Goal: Transaction & Acquisition: Subscribe to service/newsletter

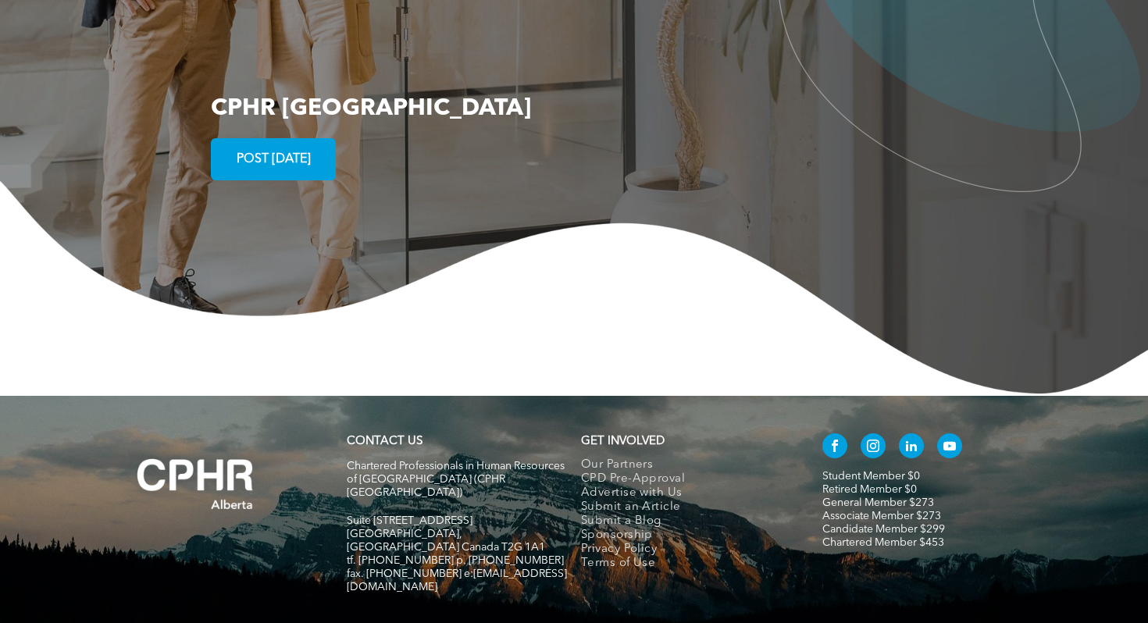
scroll to position [2854, 0]
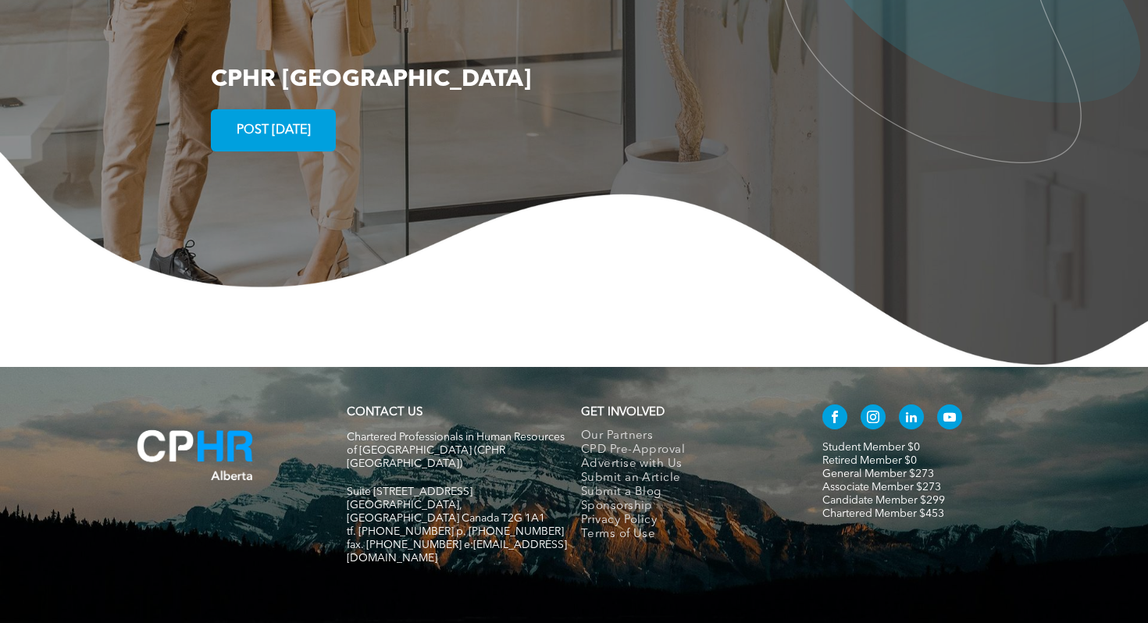
click at [232, 419] on img at bounding box center [195, 455] width 180 height 114
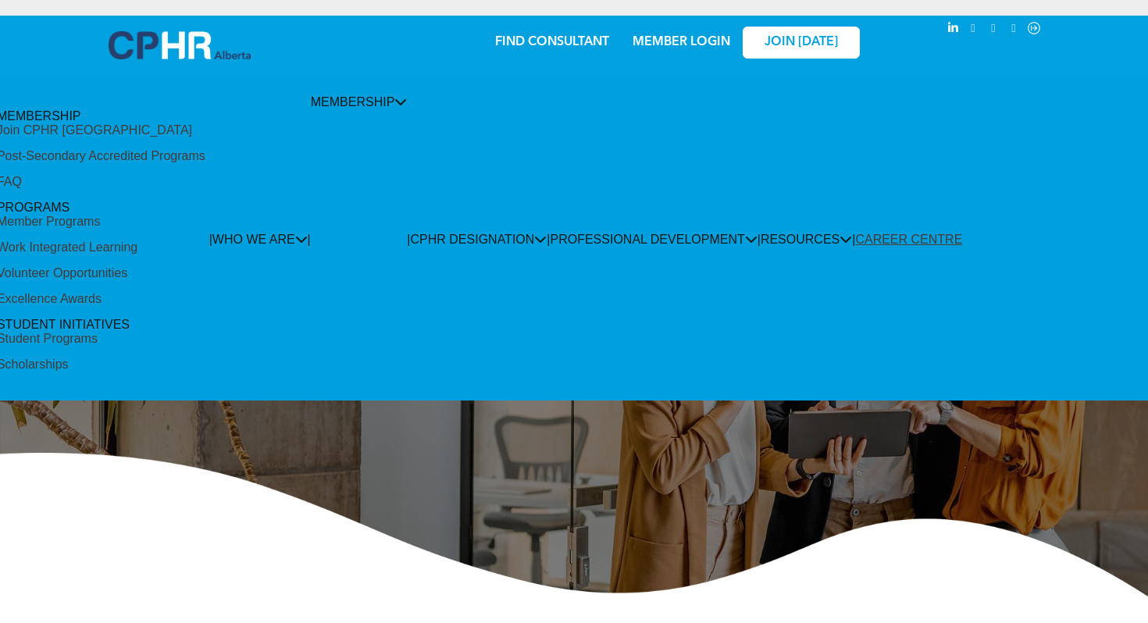
click at [98, 332] on div "Student Programs" at bounding box center [47, 339] width 101 height 14
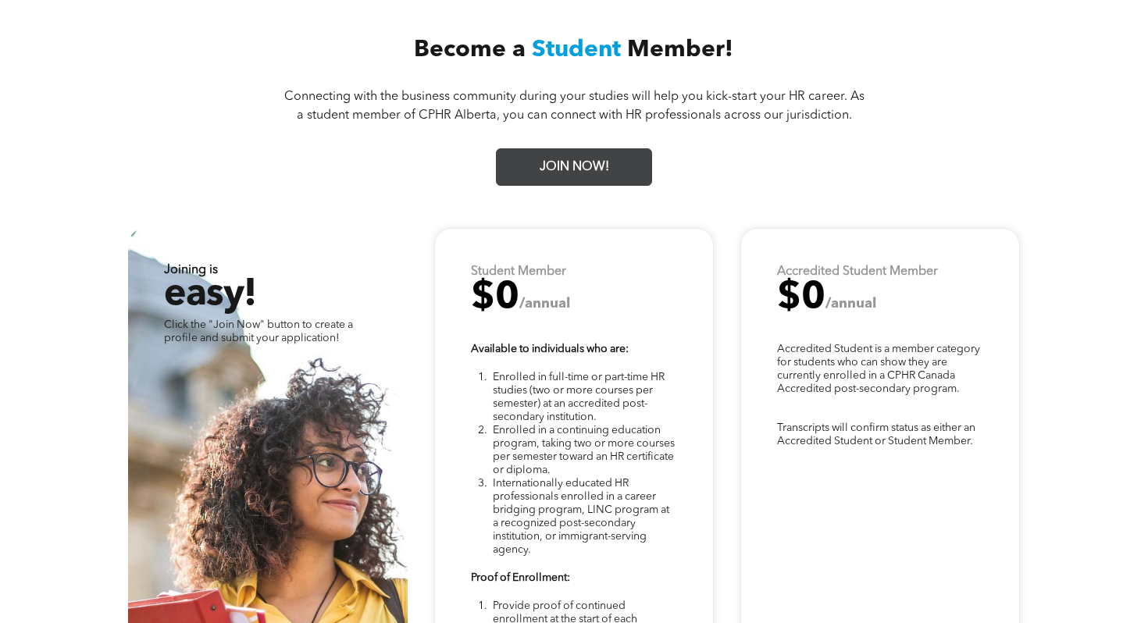
scroll to position [3946, 0]
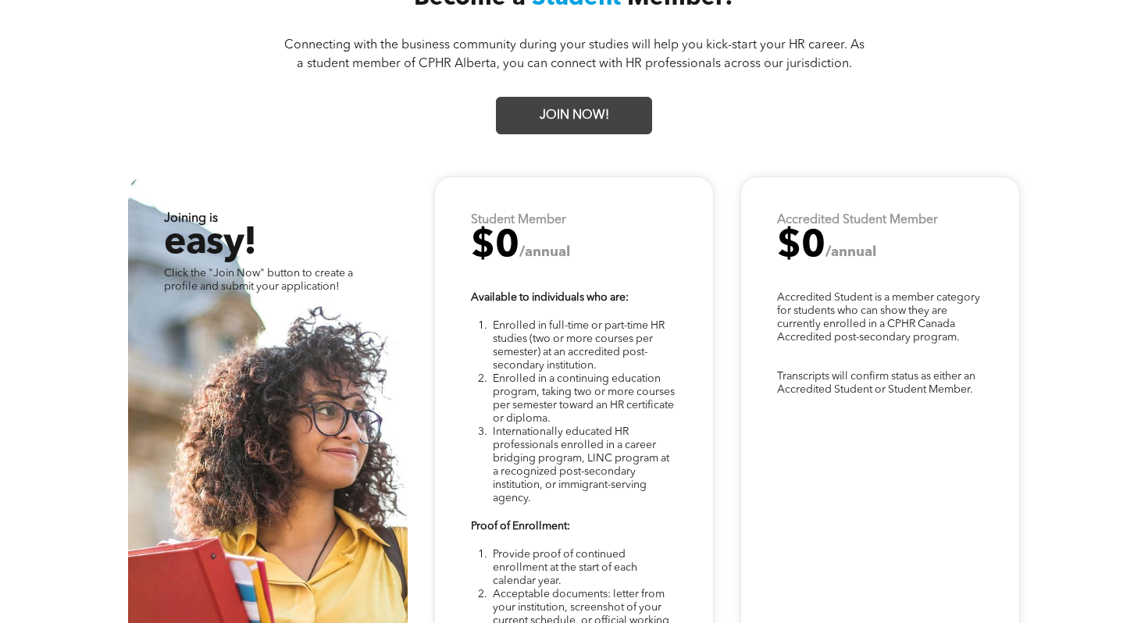
click at [557, 102] on span "JOIN NOW!" at bounding box center [574, 116] width 80 height 30
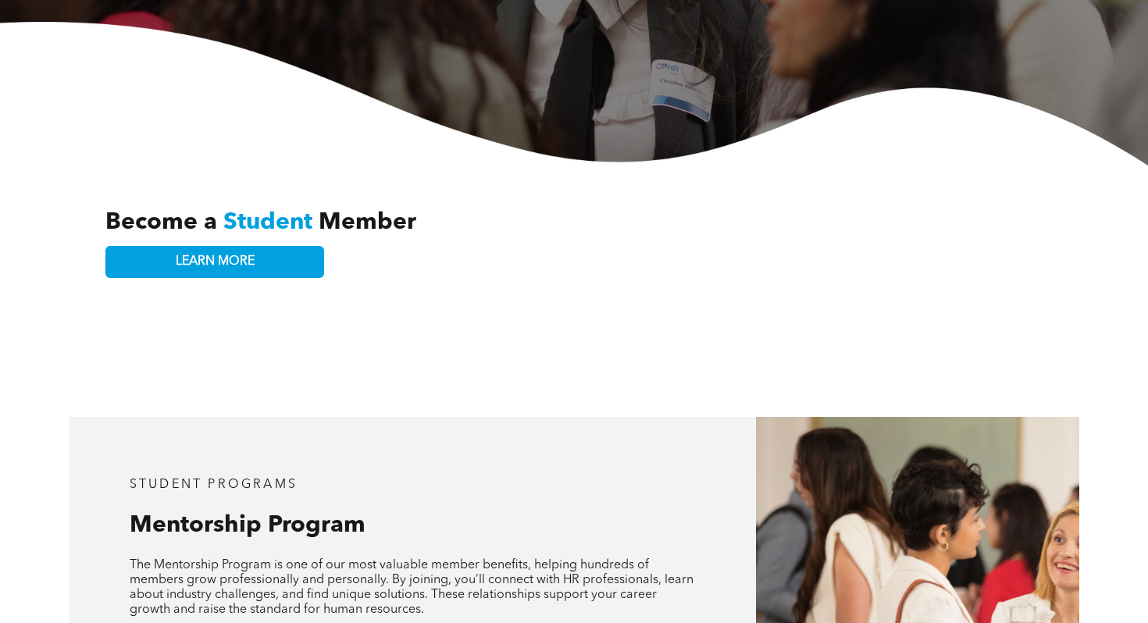
scroll to position [0, 0]
